Goal: Task Accomplishment & Management: Manage account settings

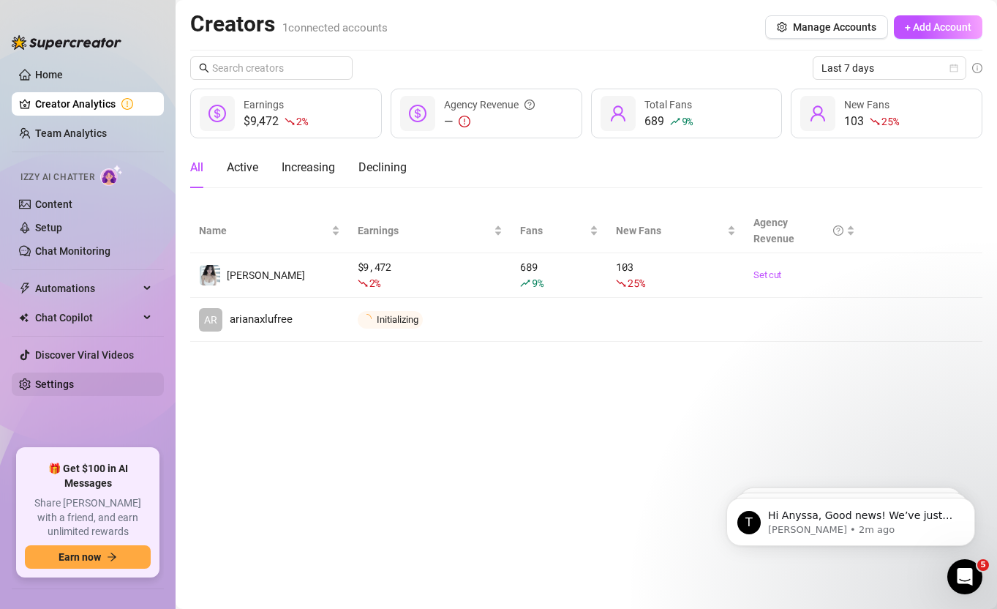
click at [42, 387] on link "Settings" at bounding box center [54, 384] width 39 height 12
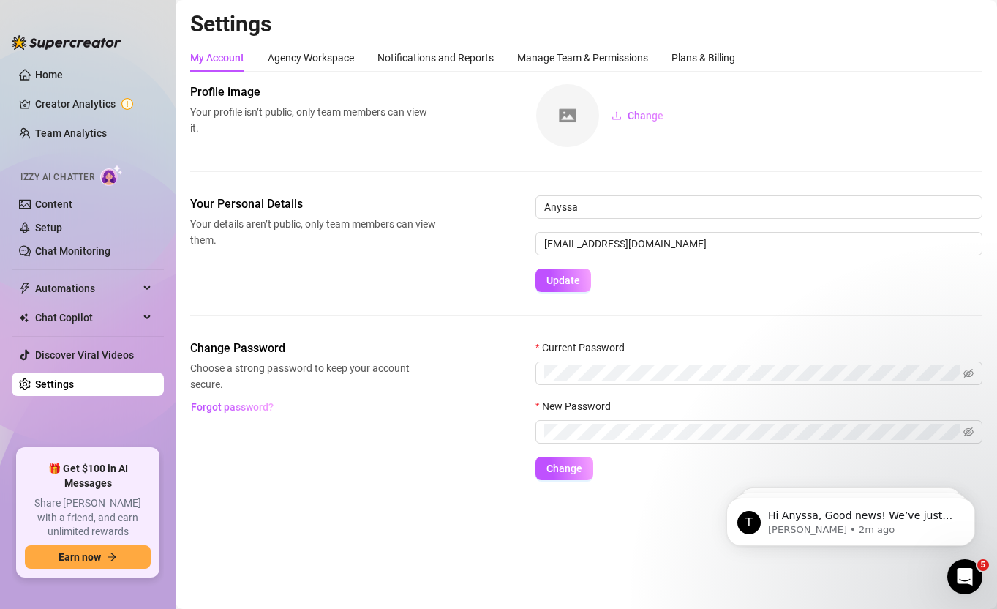
click at [74, 378] on link "Settings" at bounding box center [54, 384] width 39 height 12
